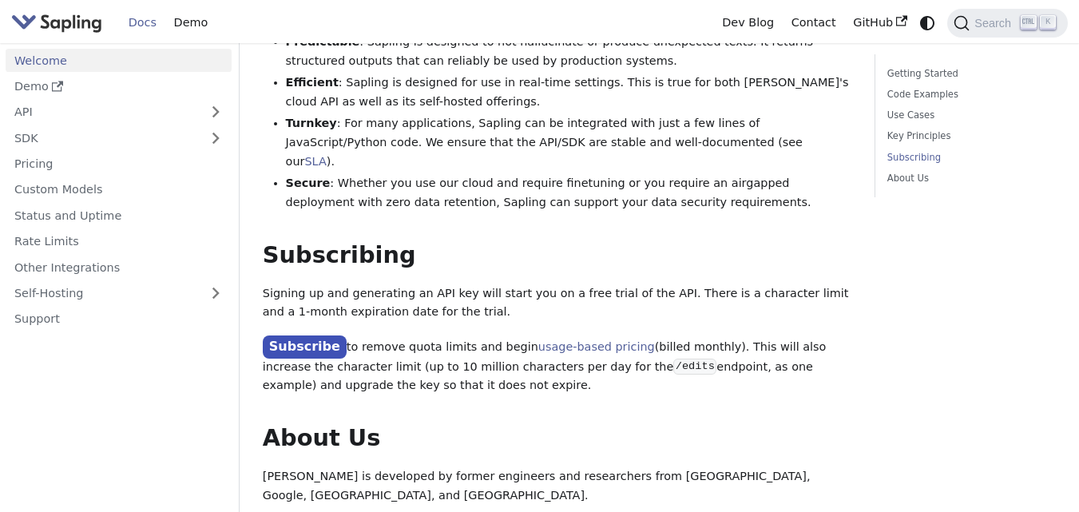
scroll to position [1406, 0]
